Goal: Download file/media

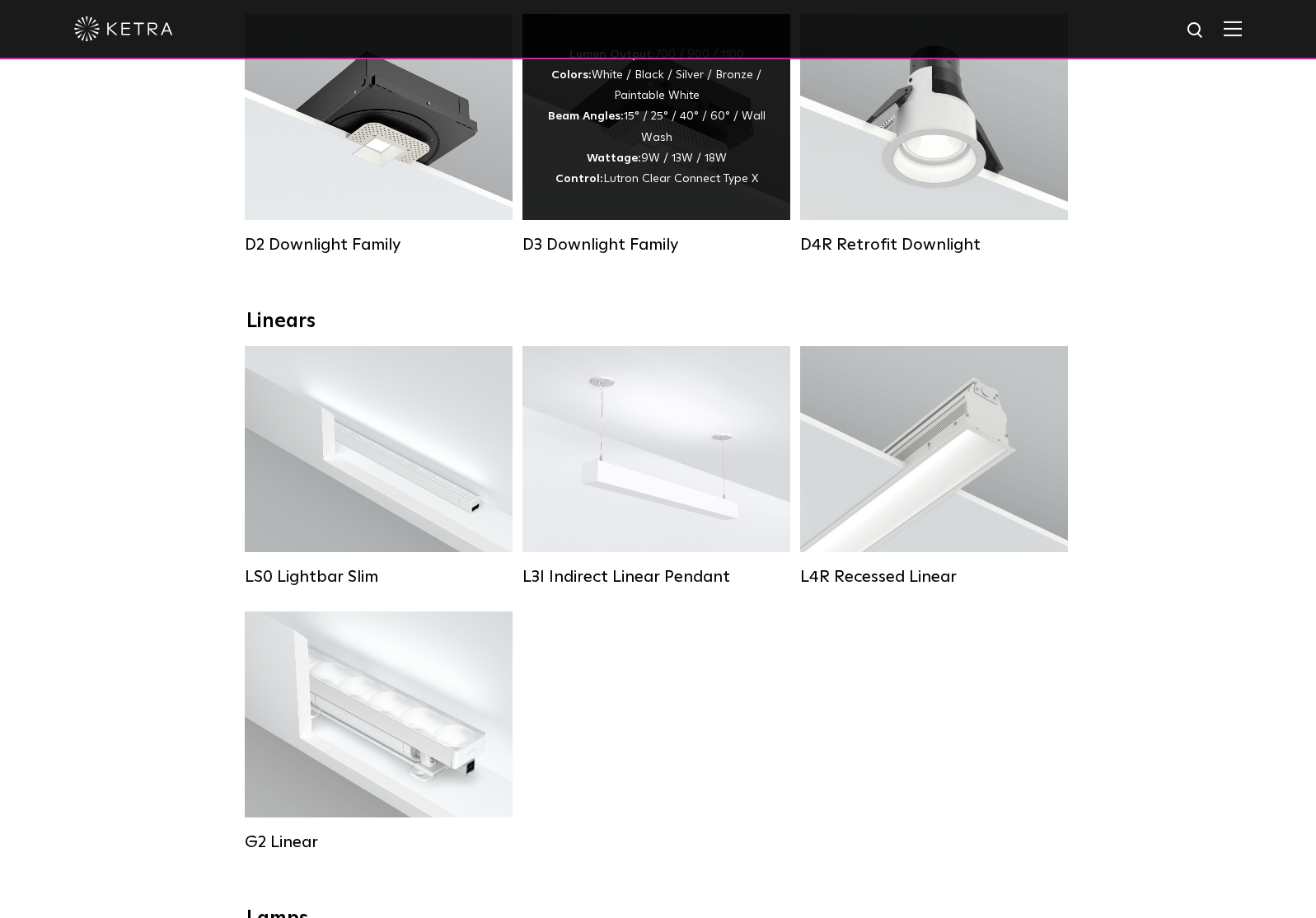
scroll to position [354, 0]
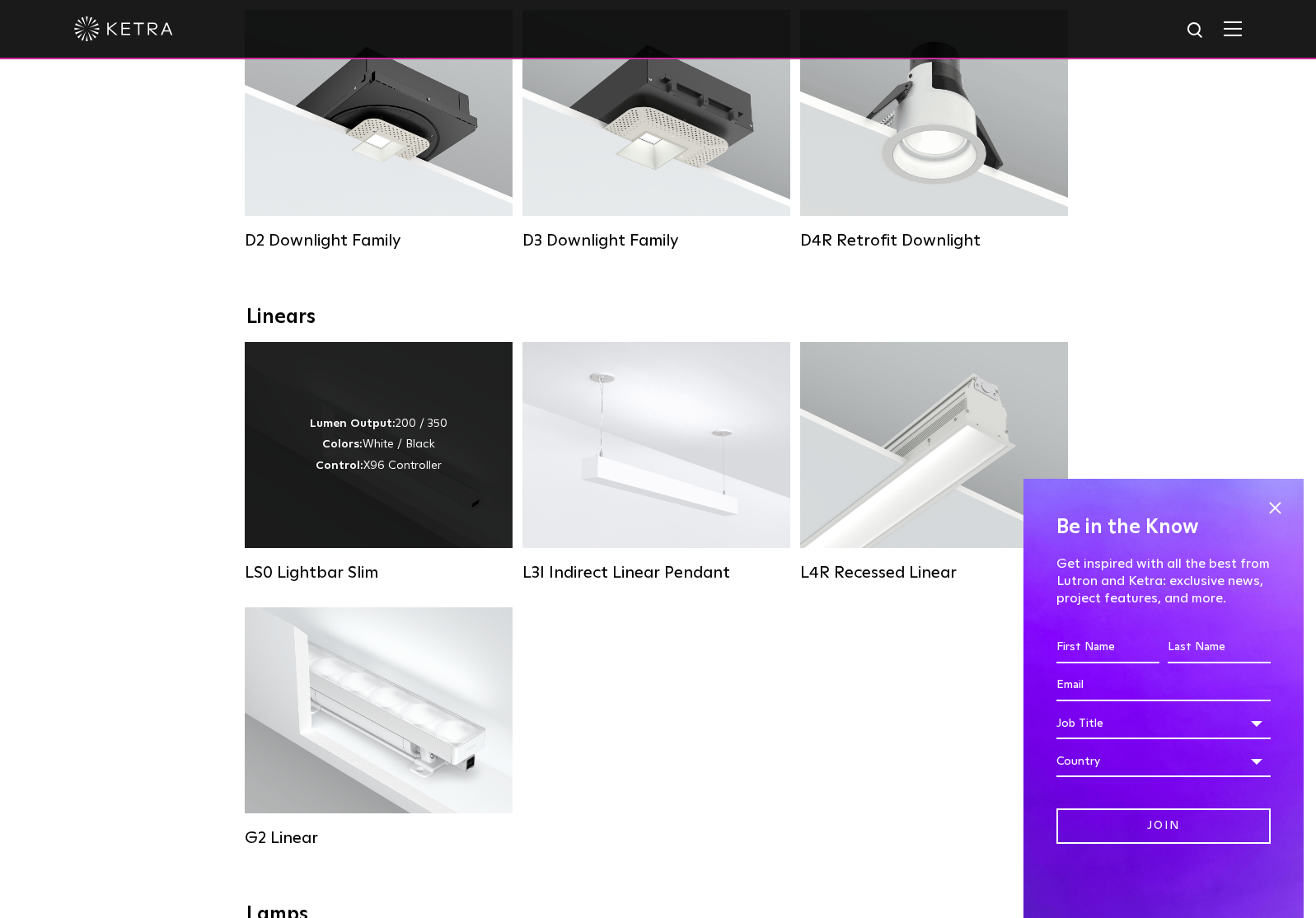
click at [370, 452] on div "Lumen Output: 200 / 350 Colors: White / Black Control: X96 Controller" at bounding box center [378, 445] width 137 height 62
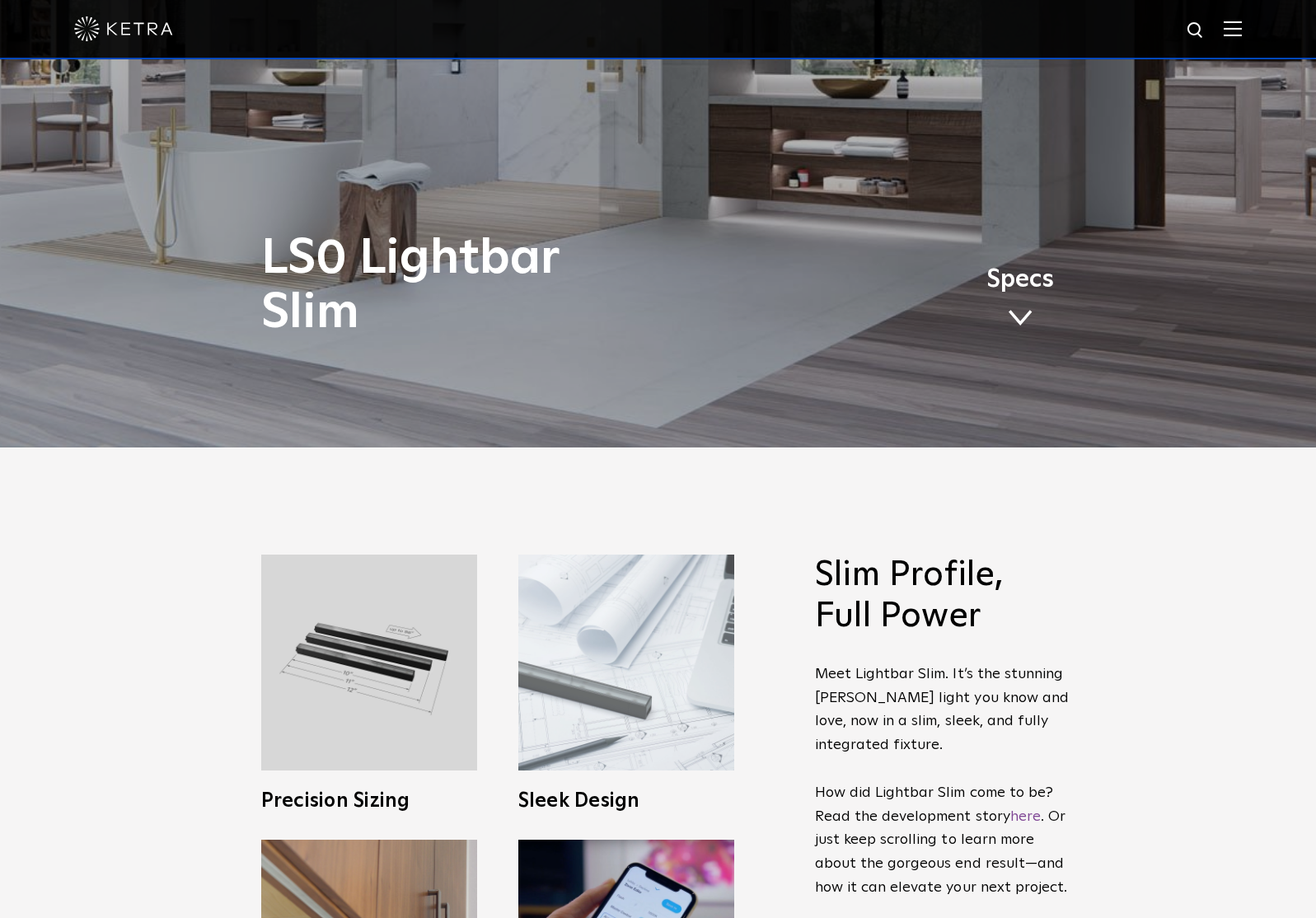
scroll to position [515, 0]
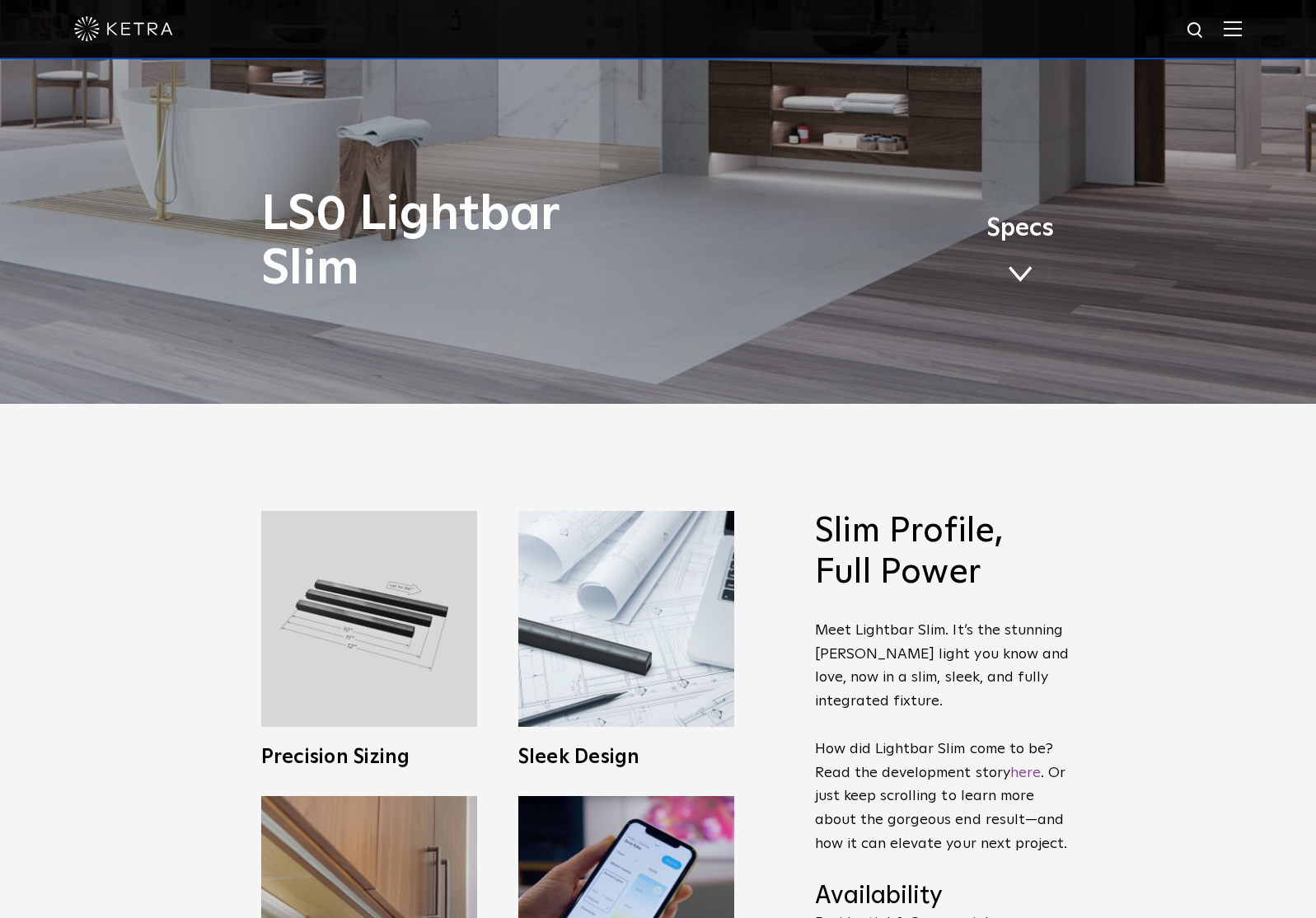
click at [1018, 275] on span at bounding box center [1020, 275] width 25 height 18
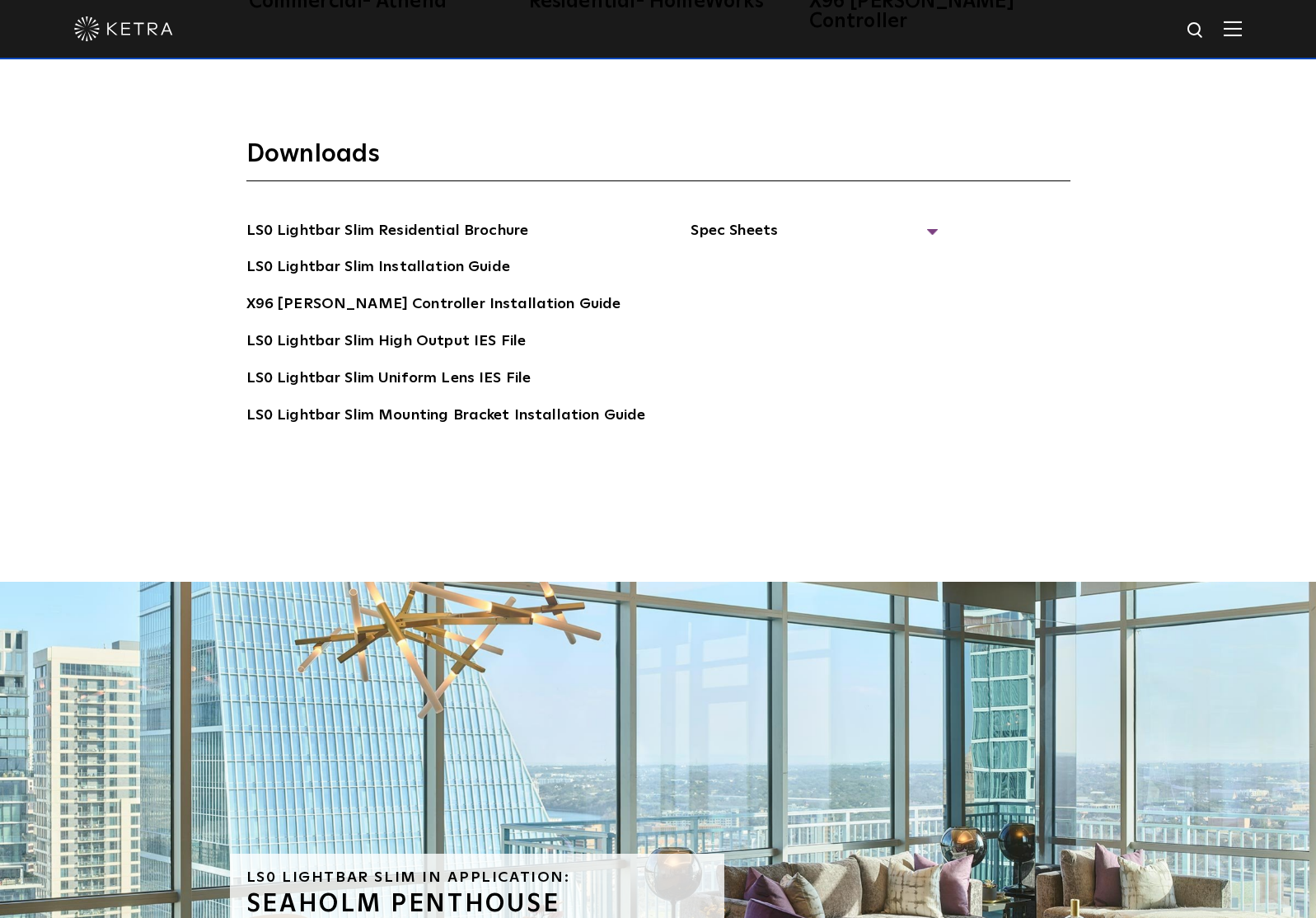
scroll to position [3811, 0]
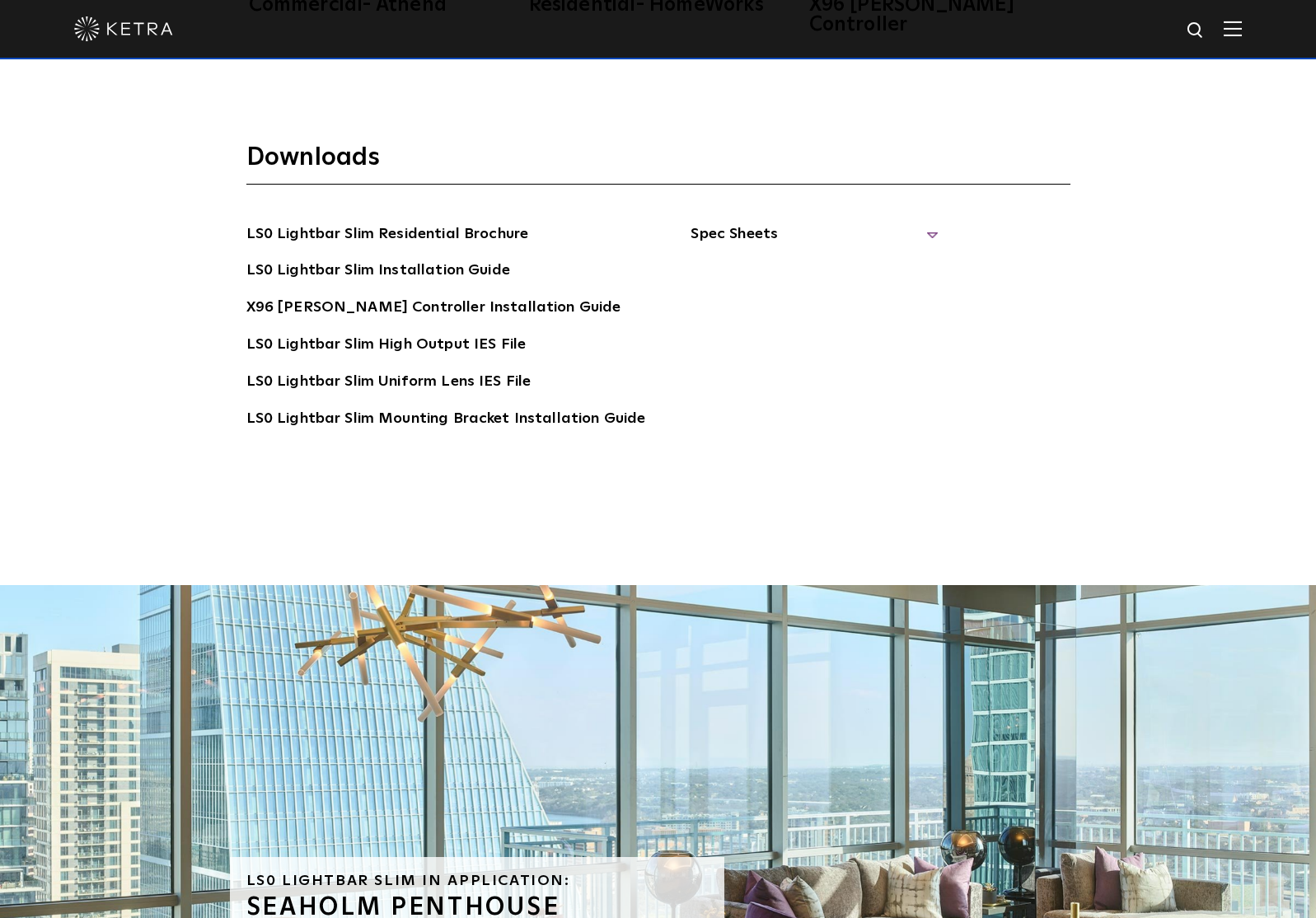
click at [920, 222] on span "Spec Sheets" at bounding box center [814, 240] width 247 height 37
click at [862, 258] on link "LS0 Lightbar Slim Spec Sheet" at bounding box center [817, 271] width 211 height 27
